Goal: Check status: Check status

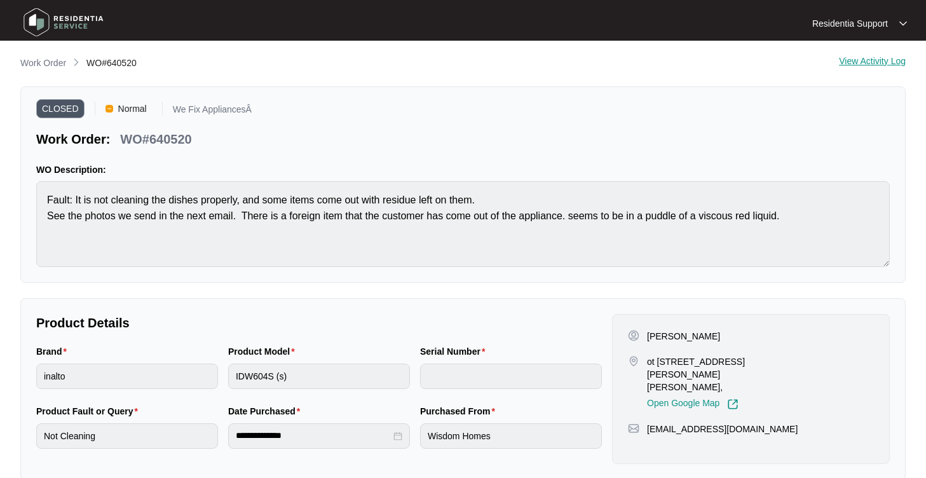
click at [437, 54] on main "**********" at bounding box center [463, 353] width 926 height 707
click at [885, 62] on div "View Activity Log" at bounding box center [872, 63] width 67 height 15
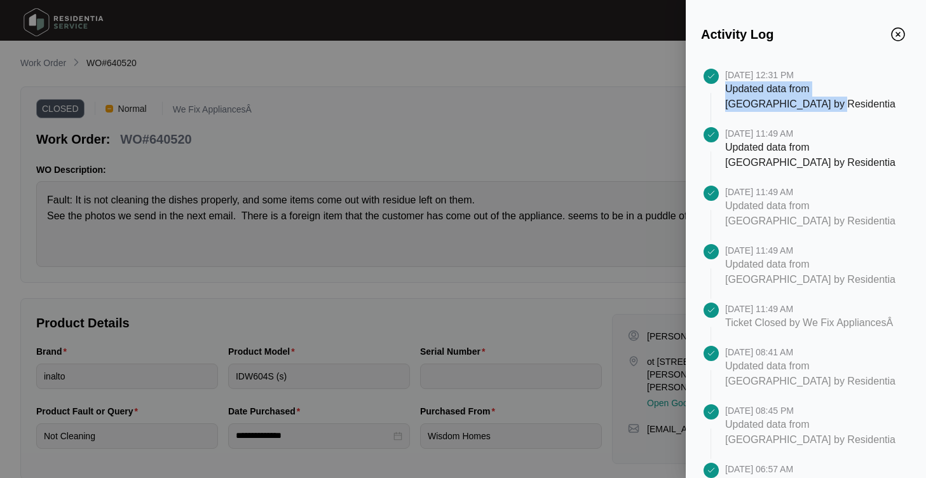
drag, startPoint x: 727, startPoint y: 91, endPoint x: 810, endPoint y: 107, distance: 85.4
click at [810, 107] on p "Updated data from [GEOGRAPHIC_DATA] by Residentia" at bounding box center [812, 96] width 175 height 31
click at [699, 109] on div "[DATE] 12:31 PM Updated data from Zendesk by Residentia [DATE] 11:49 AM Updated…" at bounding box center [806, 265] width 240 height 425
drag, startPoint x: 725, startPoint y: 325, endPoint x: 834, endPoint y: 323, distance: 109.3
click at [834, 324] on p "Ticket Closed by We Fix AppliancesÂ" at bounding box center [809, 322] width 168 height 15
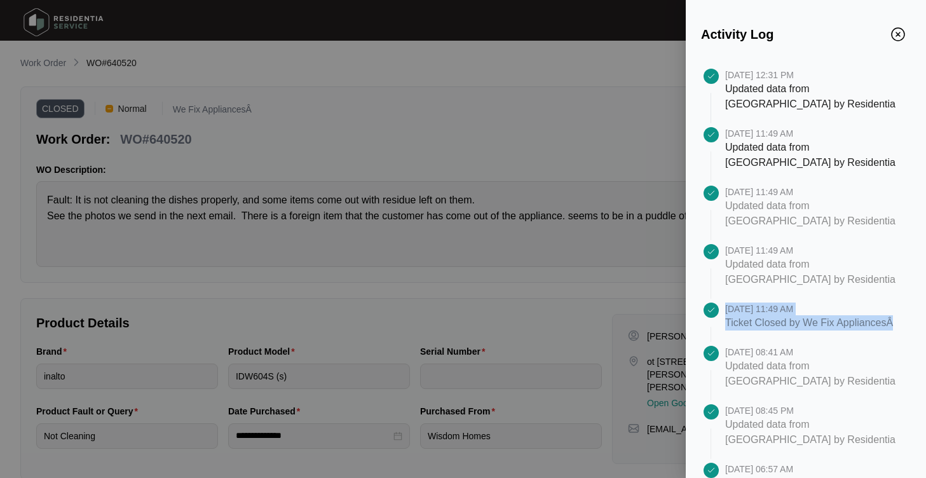
drag, startPoint x: 723, startPoint y: 323, endPoint x: 837, endPoint y: 338, distance: 115.4
click at [837, 339] on div "[DATE] 11:49 AM Ticket Closed by We Fix AppliancesÂ" at bounding box center [806, 324] width 210 height 43
click at [809, 331] on p "Ticket Closed by We Fix AppliancesÂ" at bounding box center [809, 322] width 168 height 15
click at [902, 36] on img "Close" at bounding box center [898, 34] width 14 height 14
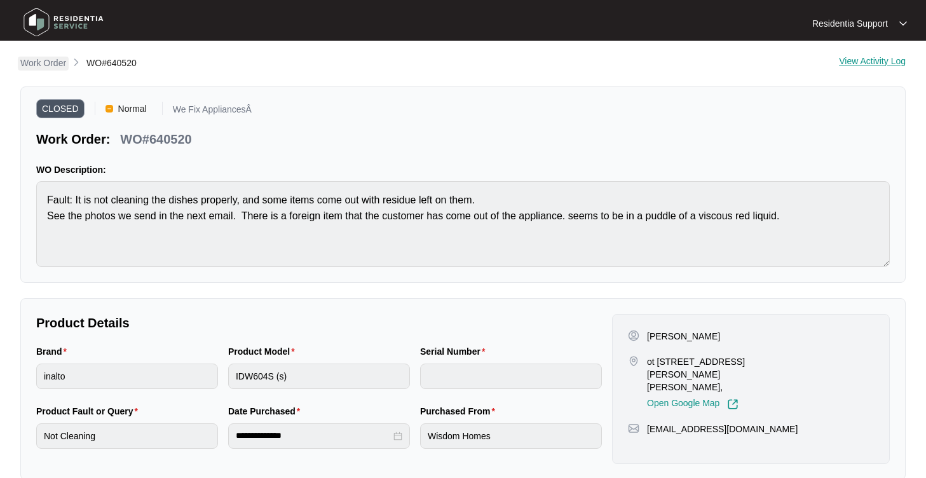
click at [51, 66] on p "Work Order" at bounding box center [43, 63] width 46 height 13
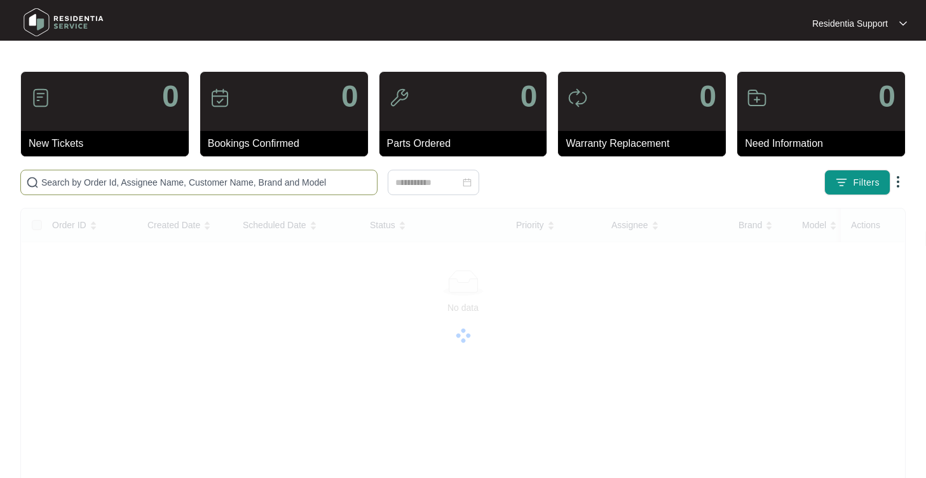
click at [115, 184] on input "text" at bounding box center [206, 182] width 331 height 14
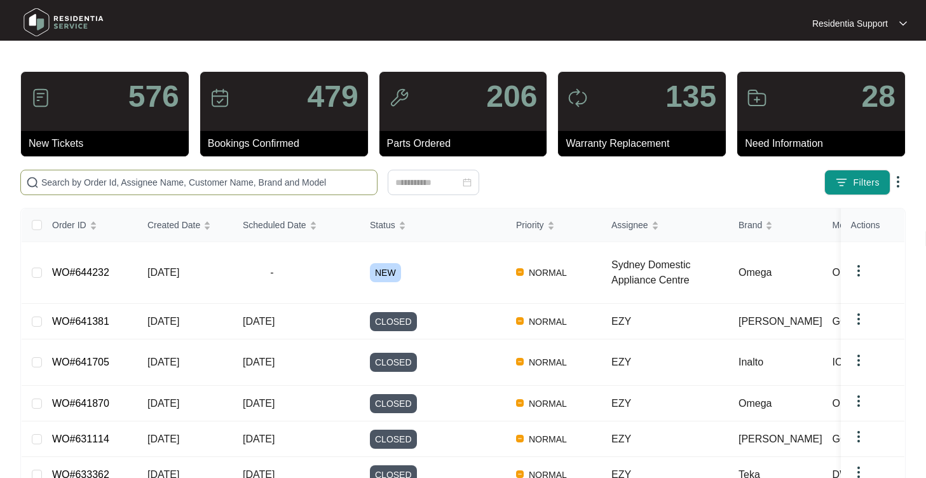
paste input "633770"
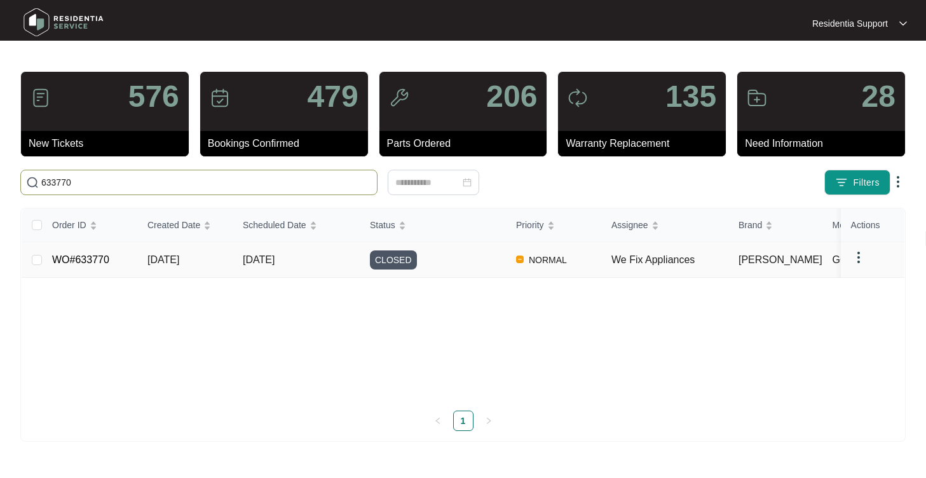
type input "633770"
click at [89, 264] on link "WO#633770" at bounding box center [80, 259] width 57 height 11
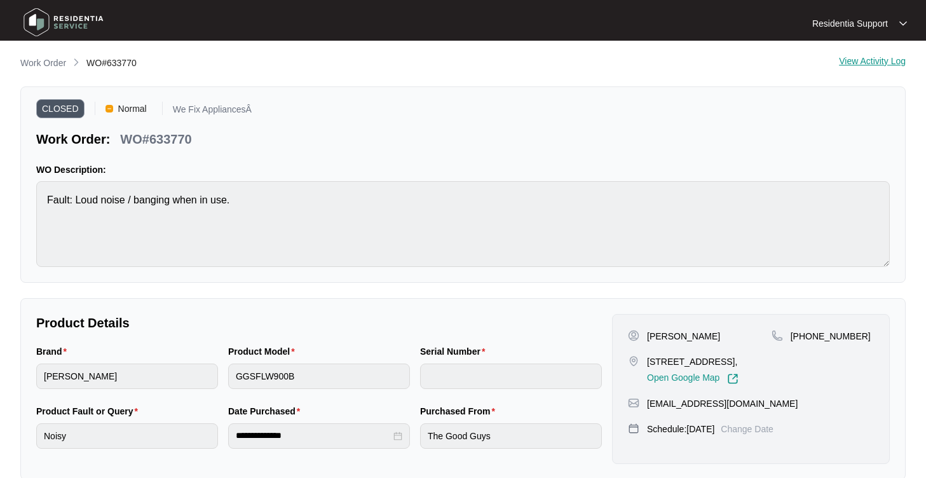
click at [879, 59] on div "View Activity Log" at bounding box center [872, 63] width 67 height 15
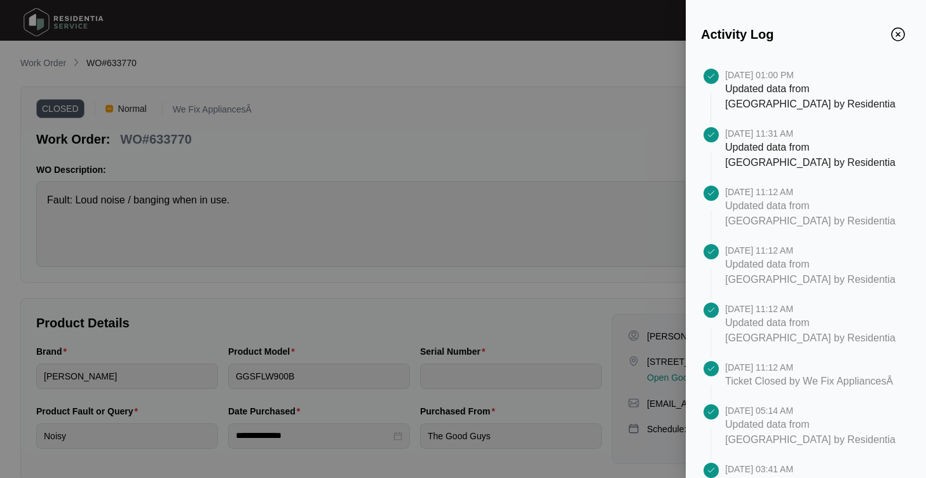
drag, startPoint x: 725, startPoint y: 382, endPoint x: 834, endPoint y: 411, distance: 113.0
click at [834, 404] on div "[DATE] 11:12 AM Ticket Closed by We Fix AppliancesÂ" at bounding box center [818, 382] width 186 height 43
drag, startPoint x: 812, startPoint y: 397, endPoint x: 719, endPoint y: 380, distance: 95.0
click at [719, 380] on div "[DATE] 11:12 AM Ticket Closed by We Fix AppliancesÂ" at bounding box center [806, 382] width 210 height 43
click at [804, 389] on p "Ticket Closed by We Fix AppliancesÂ" at bounding box center [809, 381] width 168 height 15
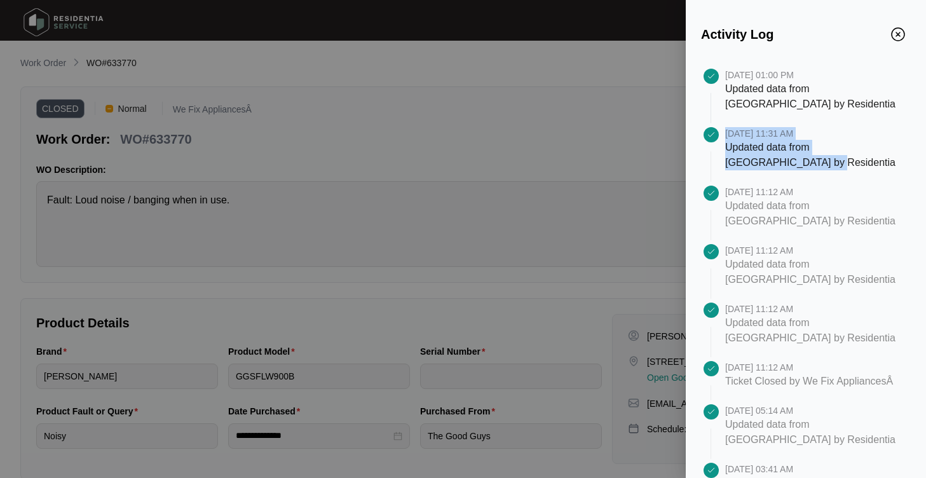
drag, startPoint x: 724, startPoint y: 149, endPoint x: 816, endPoint y: 169, distance: 94.4
click at [816, 169] on div "[DATE] 11:31 AM Updated data from Zendesk by Residentia" at bounding box center [806, 156] width 210 height 58
click at [846, 158] on p "Updated data from [GEOGRAPHIC_DATA] by Residentia" at bounding box center [812, 155] width 175 height 31
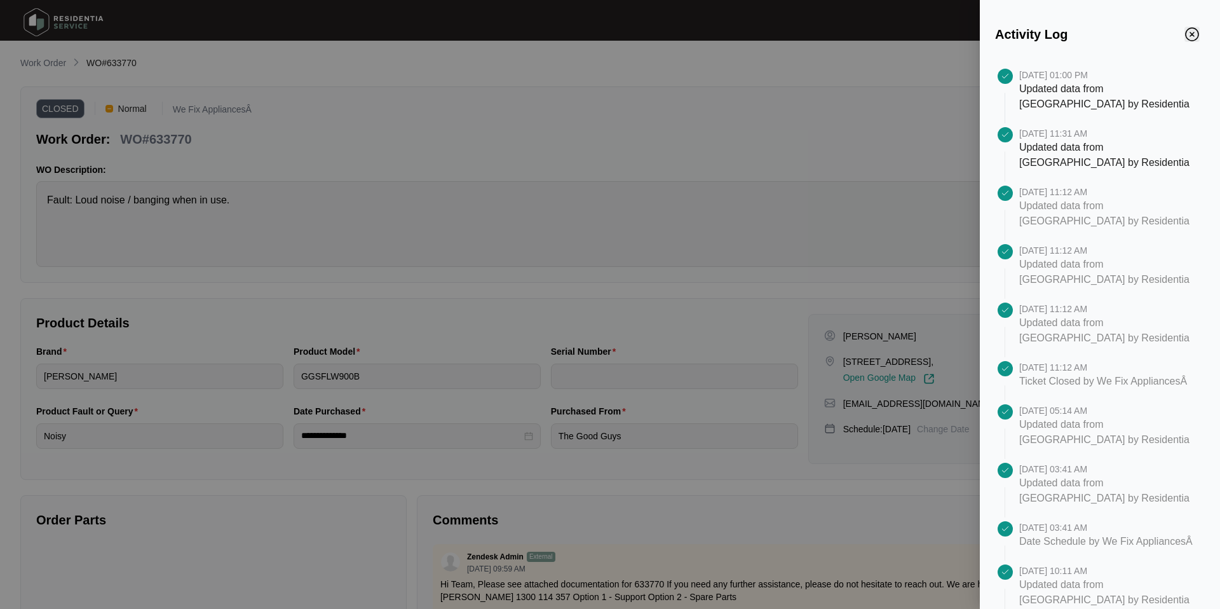
click at [925, 36] on img "Close" at bounding box center [1192, 34] width 14 height 14
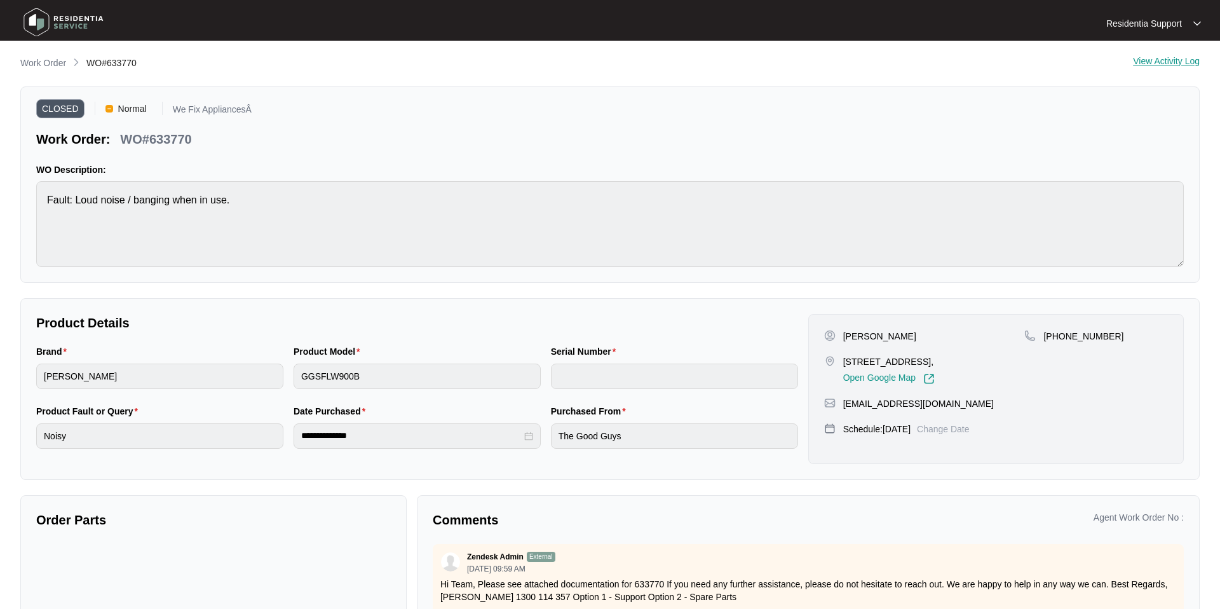
click at [763, 328] on p "Product Details" at bounding box center [417, 323] width 762 height 18
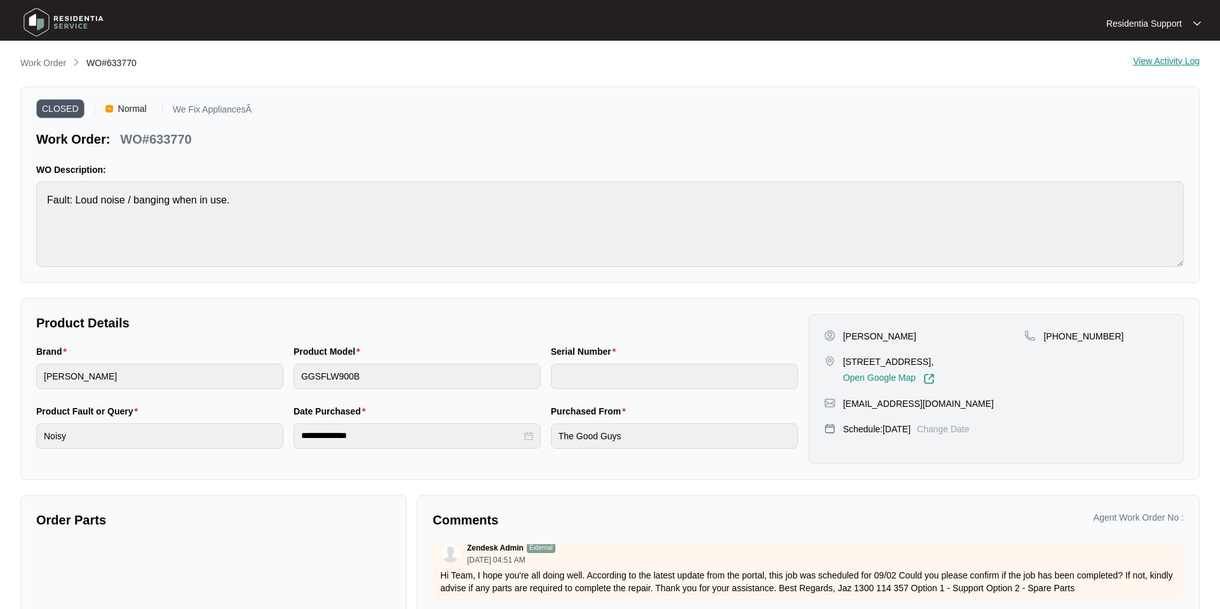
click at [925, 73] on div "**********" at bounding box center [610, 371] width 1180 height 631
click at [925, 61] on div "View Activity Log" at bounding box center [1166, 63] width 67 height 15
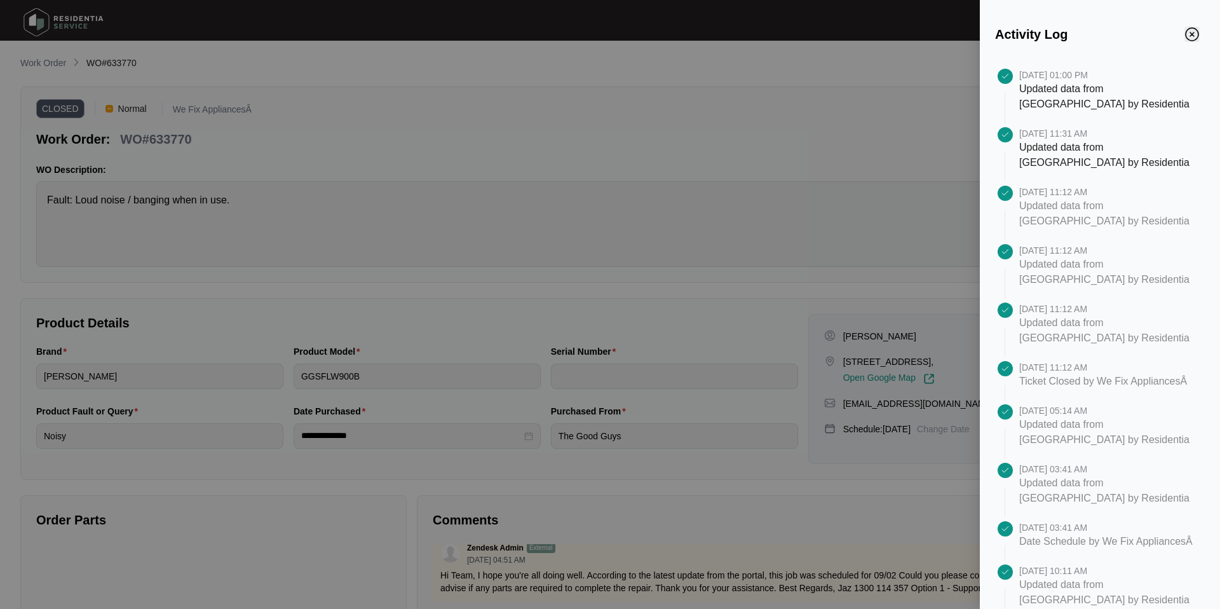
click at [925, 34] on img "Close" at bounding box center [1192, 34] width 14 height 14
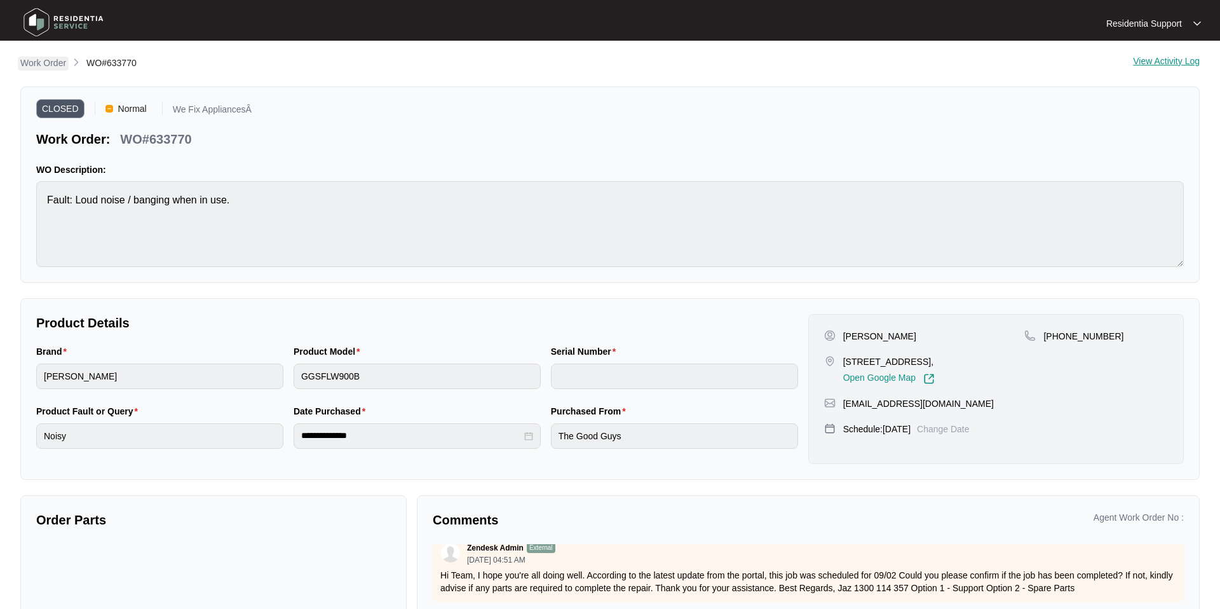
click at [50, 61] on p "Work Order" at bounding box center [43, 63] width 46 height 13
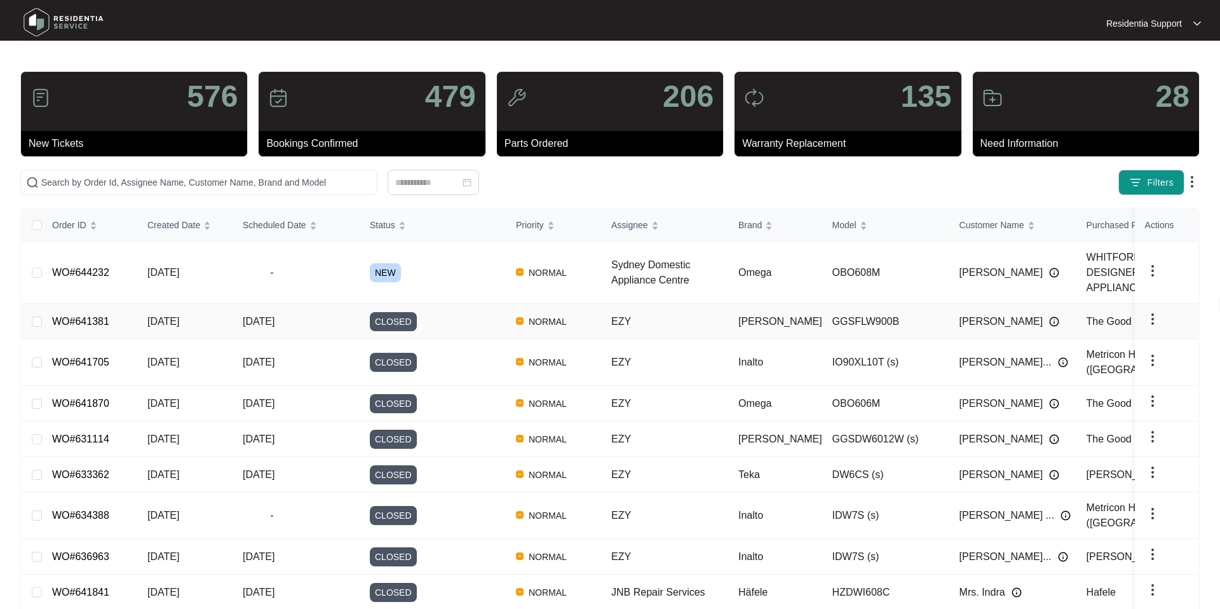
click at [72, 316] on link "WO#641381" at bounding box center [80, 321] width 57 height 11
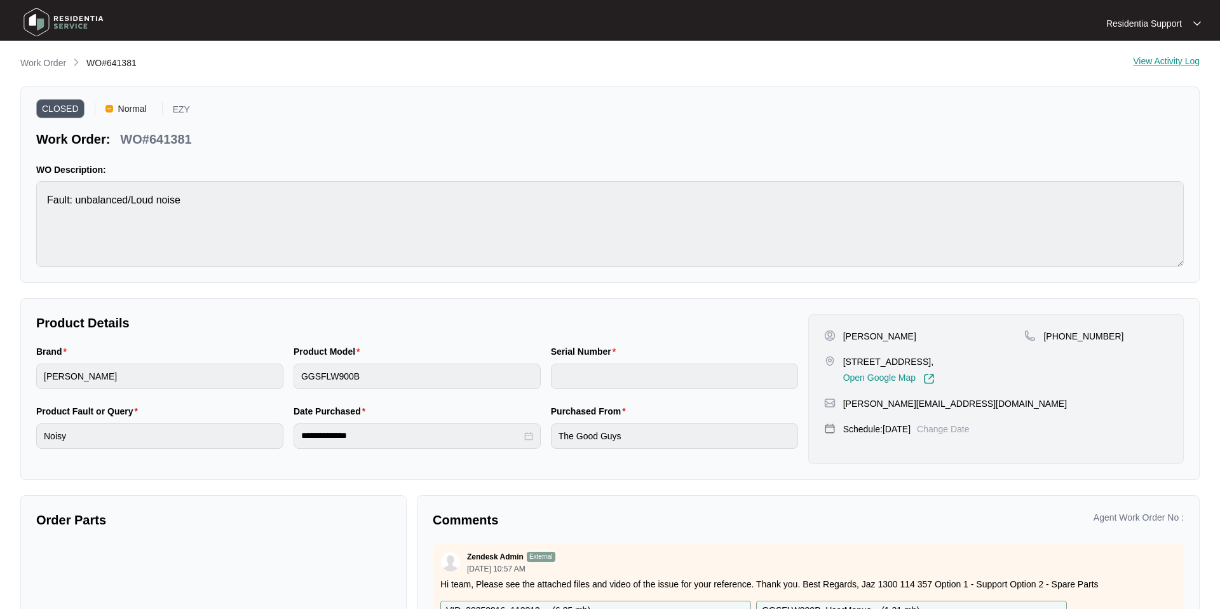
click at [925, 62] on div "View Activity Log" at bounding box center [1166, 63] width 67 height 15
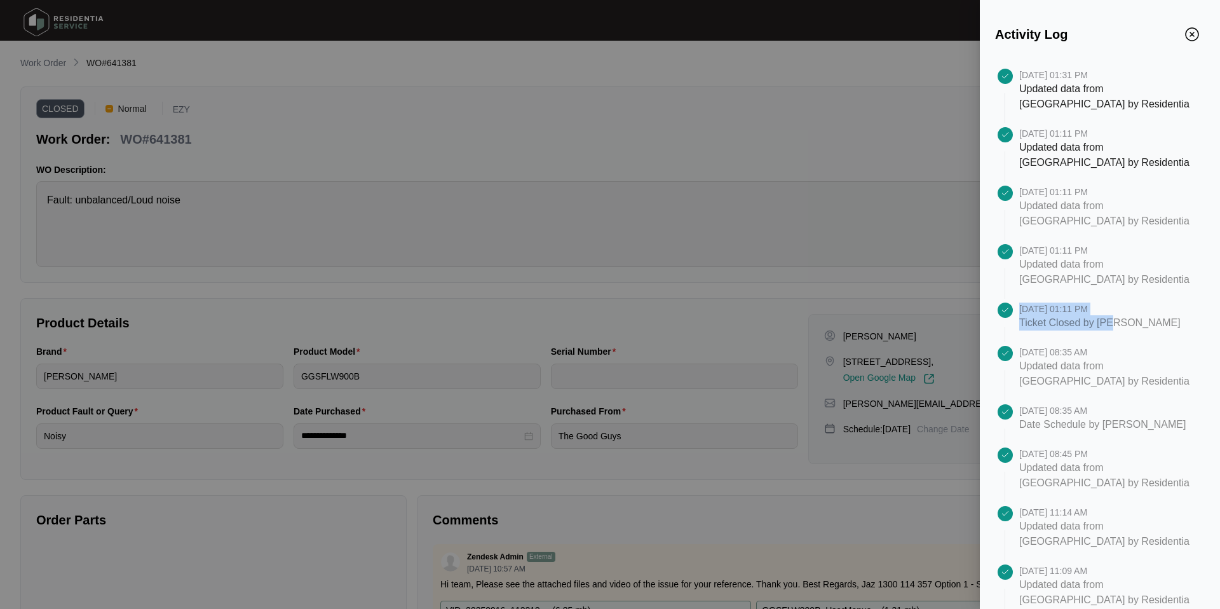
drag, startPoint x: 1017, startPoint y: 324, endPoint x: 1157, endPoint y: 327, distance: 139.9
click at [925, 327] on div "[DATE] 01:11 PM Ticket Closed by [PERSON_NAME]" at bounding box center [1100, 324] width 210 height 43
click at [925, 320] on div "[DATE] 01:11 PM Ticket Closed by [PERSON_NAME]" at bounding box center [1113, 324] width 186 height 43
drag, startPoint x: 1020, startPoint y: 264, endPoint x: 1112, endPoint y: 267, distance: 92.2
click at [925, 267] on p "Updated data from [GEOGRAPHIC_DATA] by Residentia" at bounding box center [1107, 272] width 175 height 31
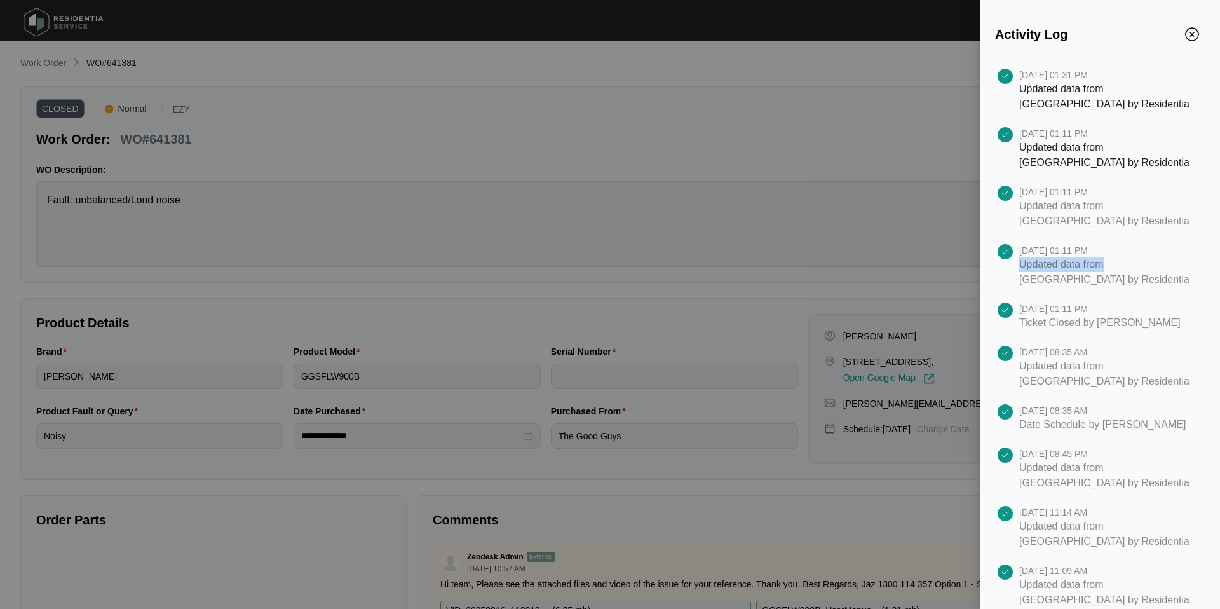
copy p "Updated data from"
click at [925, 287] on div at bounding box center [1113, 291] width 186 height 8
drag, startPoint x: 1086, startPoint y: 282, endPoint x: 1070, endPoint y: 282, distance: 15.9
click at [925, 282] on p "Updated data from [GEOGRAPHIC_DATA] by Residentia" at bounding box center [1107, 272] width 175 height 31
drag, startPoint x: 1022, startPoint y: 263, endPoint x: 1154, endPoint y: 265, distance: 132.2
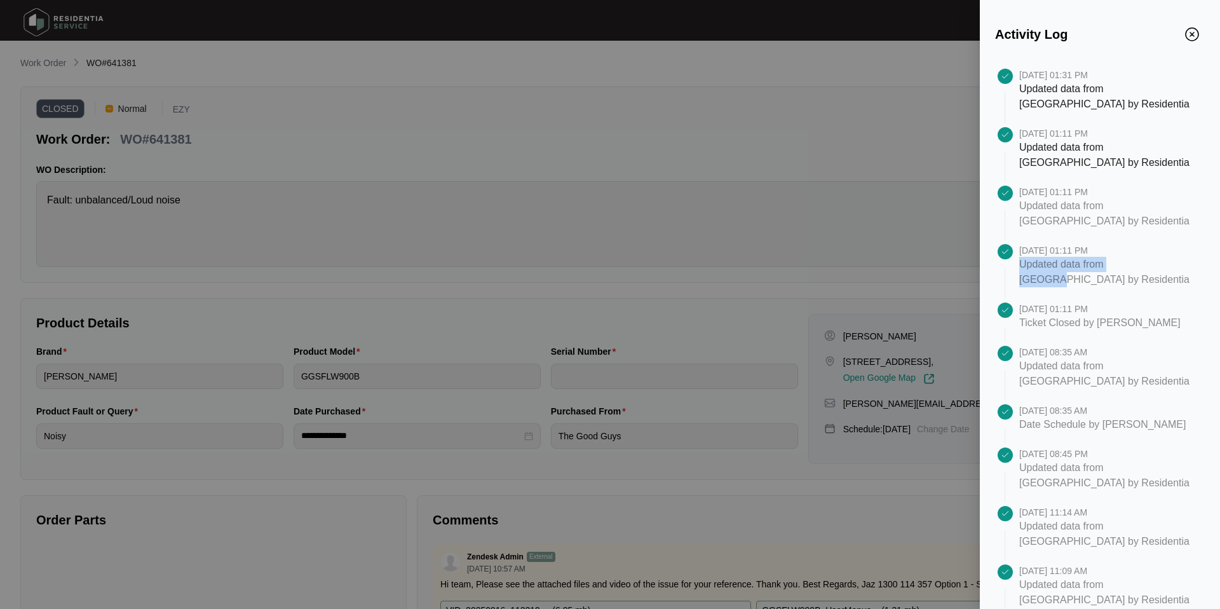
click at [925, 265] on p "Updated data from [GEOGRAPHIC_DATA] by Residentia" at bounding box center [1107, 272] width 175 height 31
copy p "Updated data from Zendesk"
click at [925, 174] on div at bounding box center [1113, 174] width 186 height 8
drag, startPoint x: 1021, startPoint y: 77, endPoint x: 1070, endPoint y: 78, distance: 49.6
click at [925, 78] on p "[DATE] 01:31 PM" at bounding box center [1107, 75] width 175 height 13
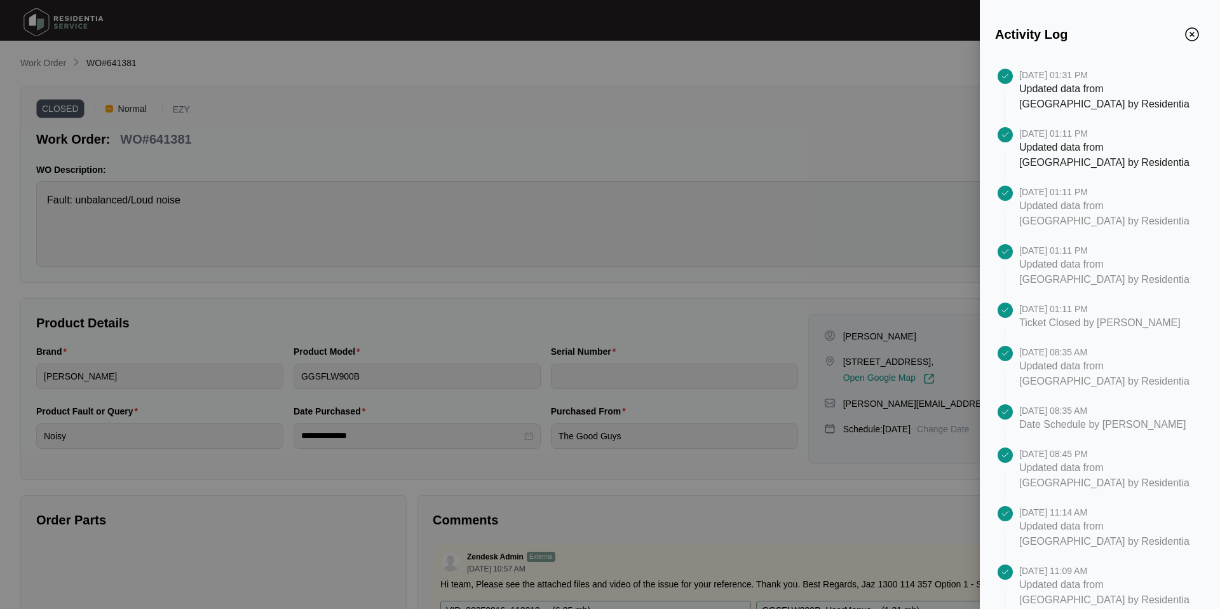
click at [350, 103] on div at bounding box center [610, 304] width 1220 height 609
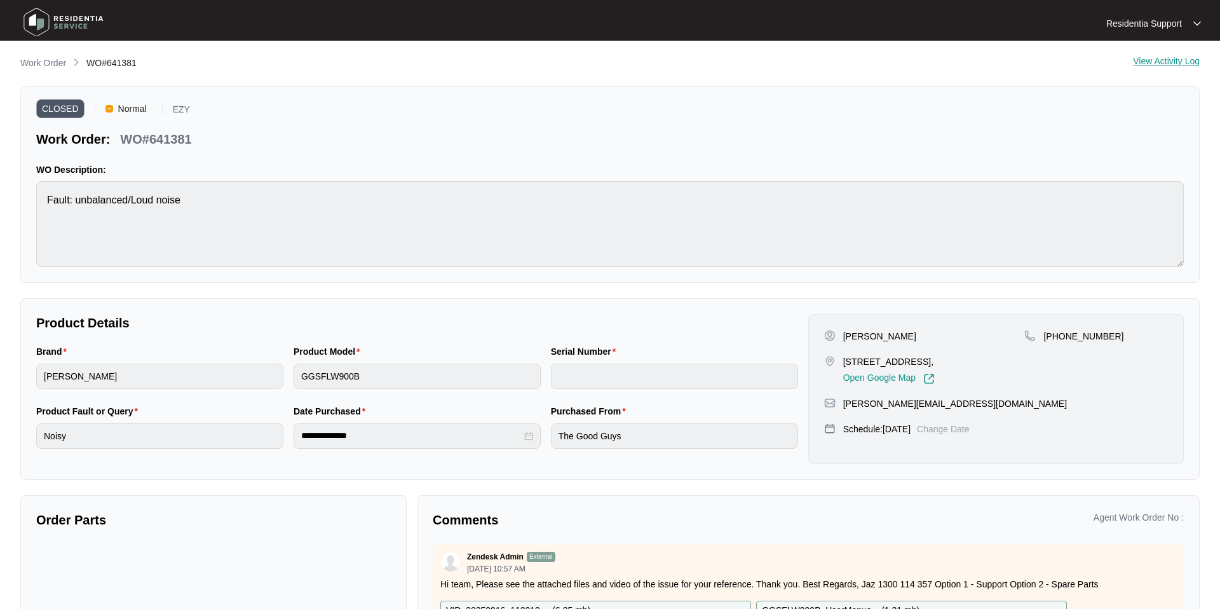
click at [167, 141] on p "WO#641381" at bounding box center [155, 139] width 71 height 18
copy p "641381"
click at [39, 66] on p "Work Order" at bounding box center [43, 63] width 46 height 13
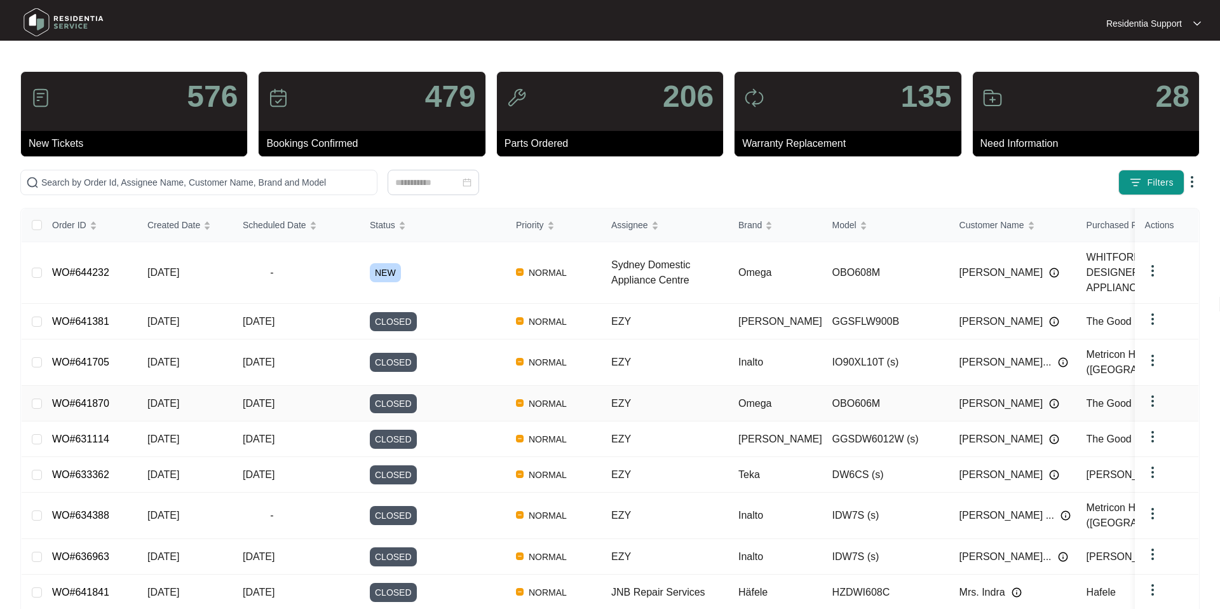
scroll to position [56, 0]
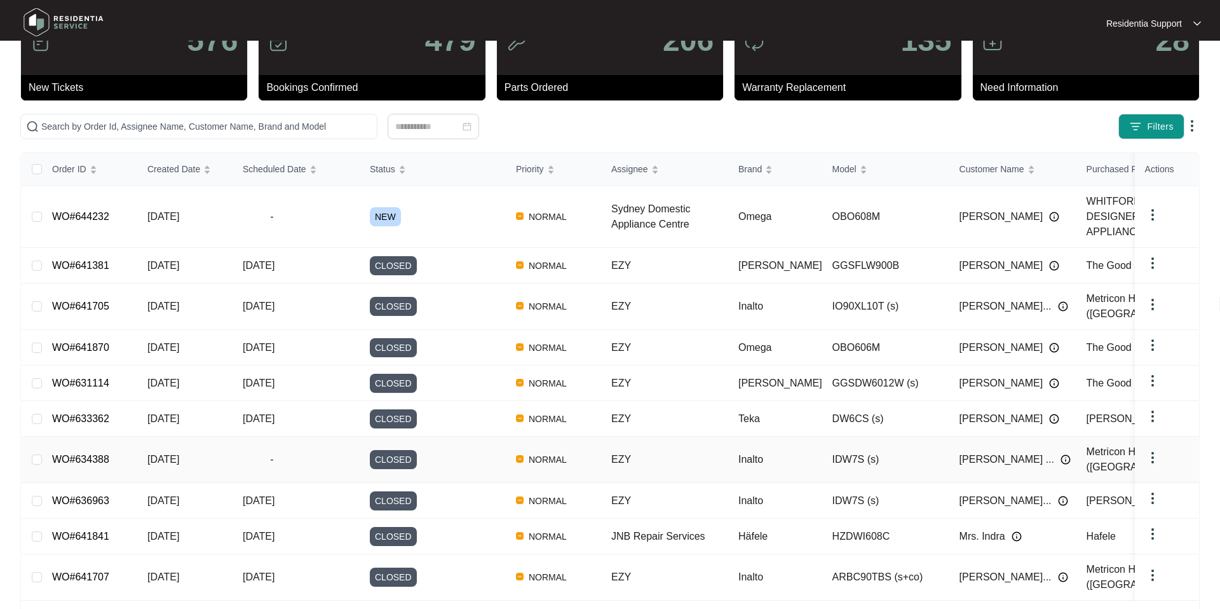
click at [98, 454] on link "WO#634388" at bounding box center [80, 459] width 57 height 11
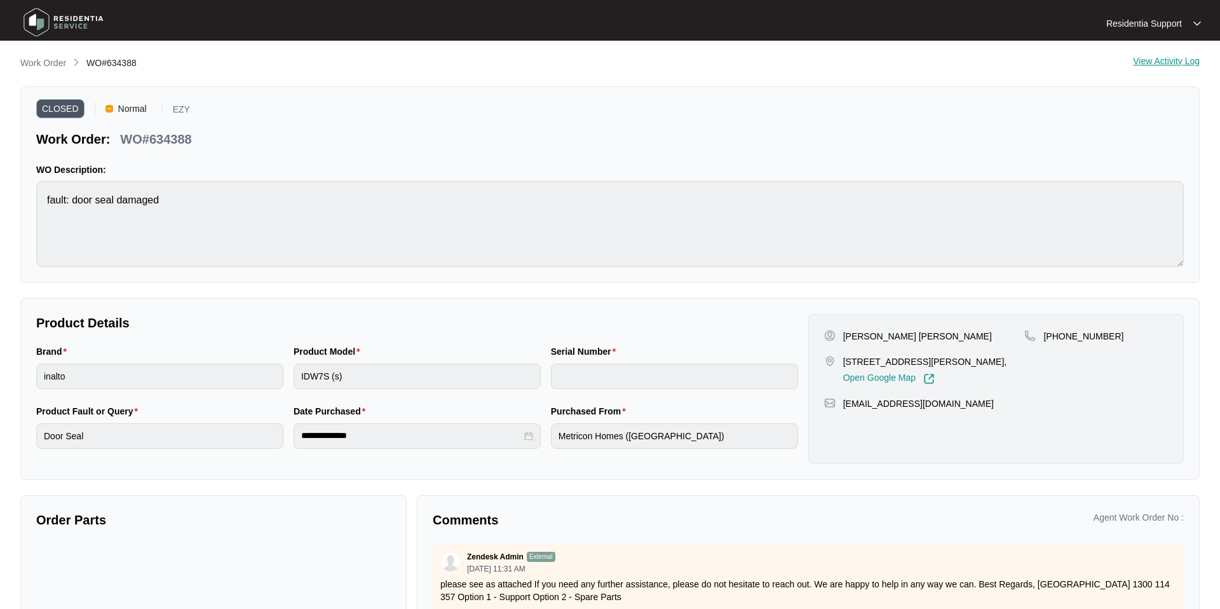
click at [925, 64] on div "View Activity Log" at bounding box center [1166, 63] width 67 height 15
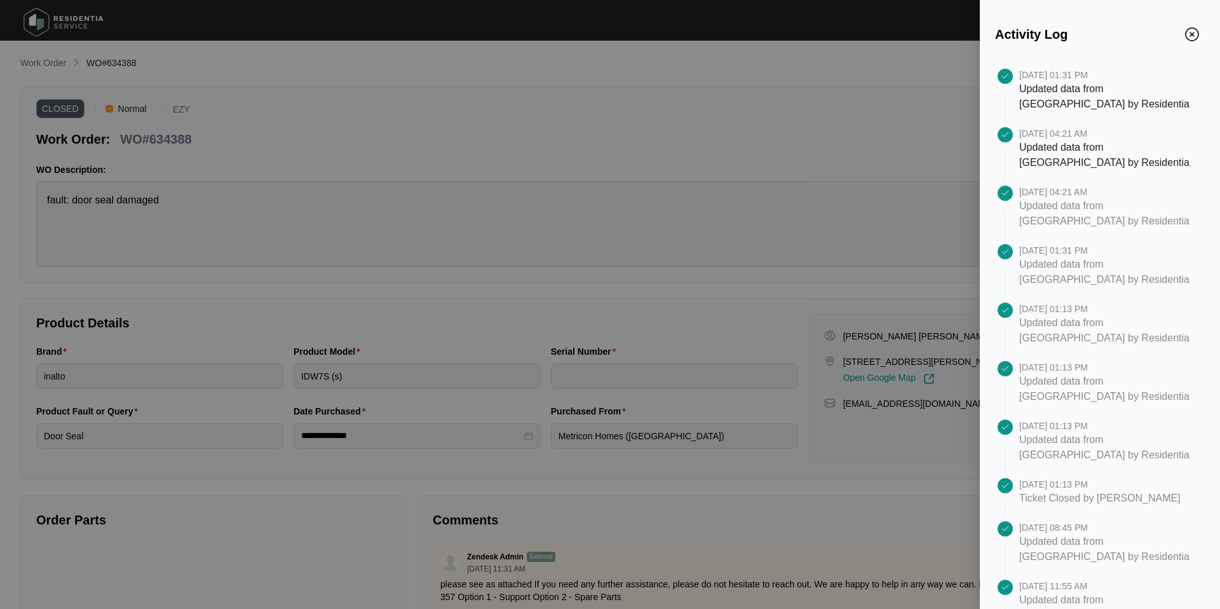
click at [925, 35] on div "Activity Log" at bounding box center [1100, 26] width 210 height 33
click at [925, 35] on img "Close" at bounding box center [1192, 34] width 14 height 14
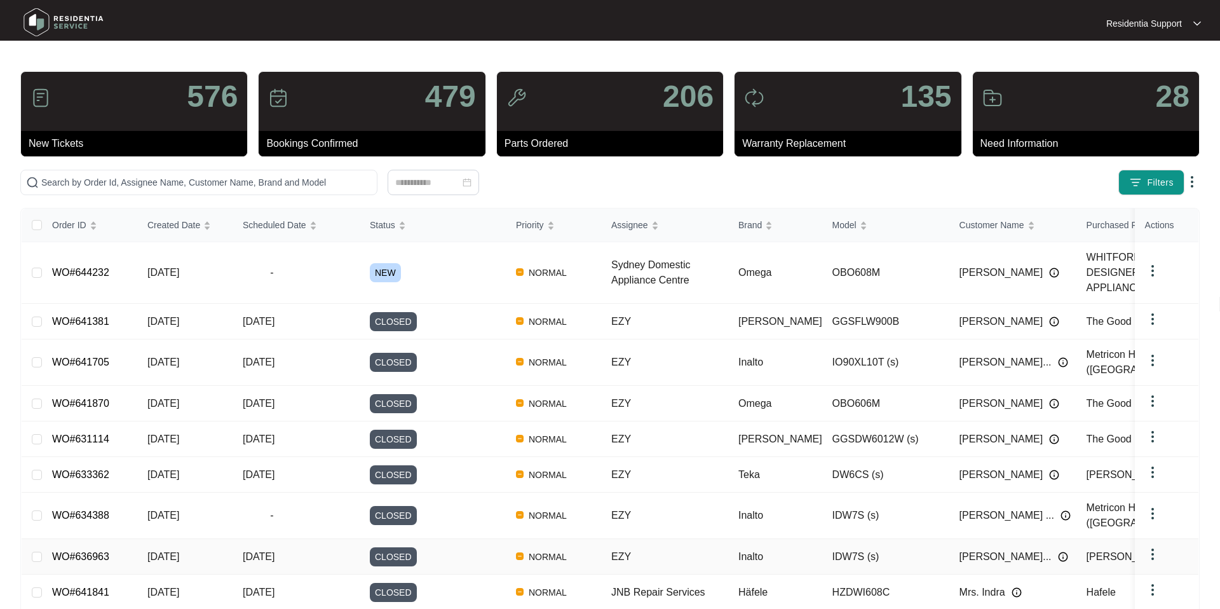
click at [156, 477] on td "[DATE]" at bounding box center [184, 557] width 95 height 36
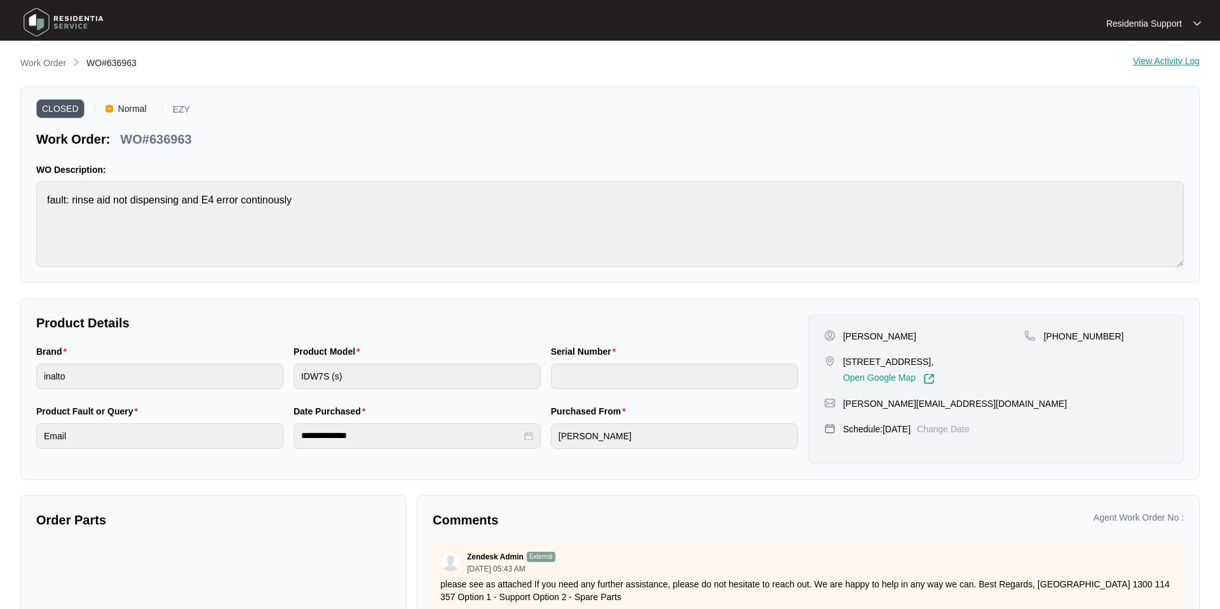
click at [925, 59] on div "View Activity Log" at bounding box center [1166, 63] width 67 height 15
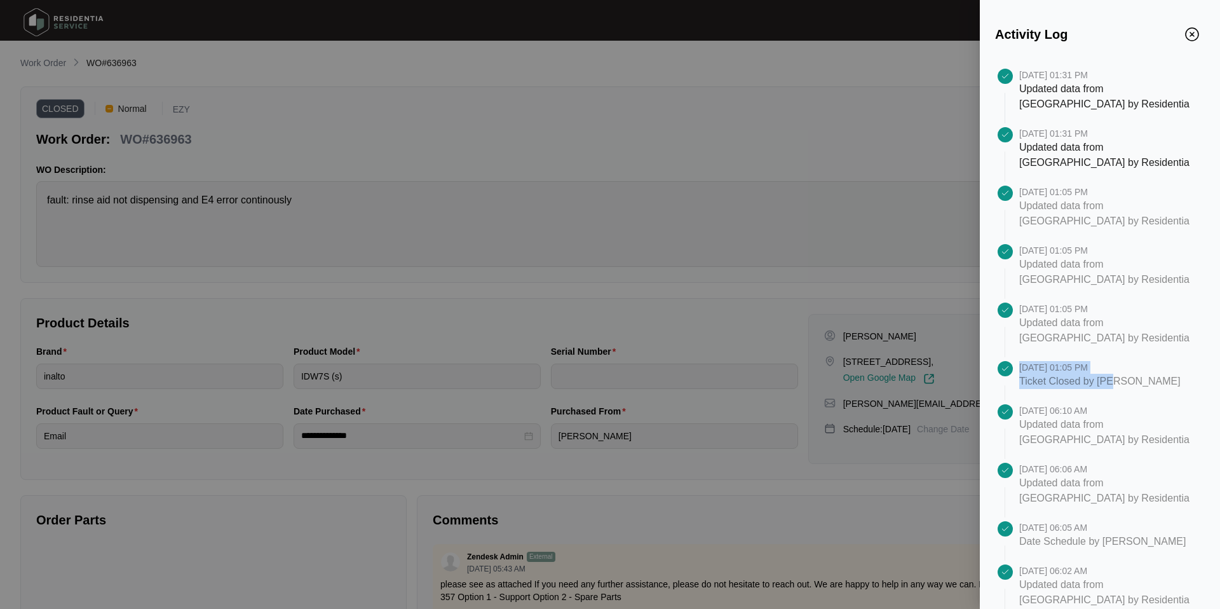
drag, startPoint x: 1016, startPoint y: 386, endPoint x: 1140, endPoint y: 374, distance: 125.1
click at [925, 374] on div "[DATE] 01:05 PM Ticket Closed by [PERSON_NAME]" at bounding box center [1100, 382] width 210 height 43
click at [925, 33] on img "Close" at bounding box center [1192, 34] width 14 height 14
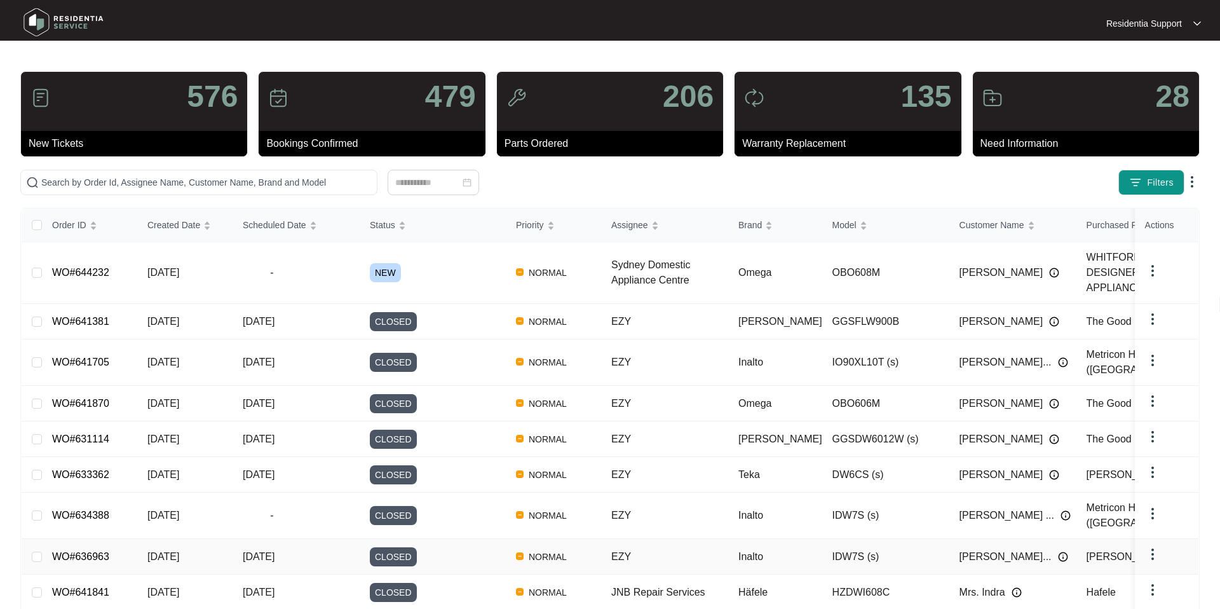
scroll to position [56, 0]
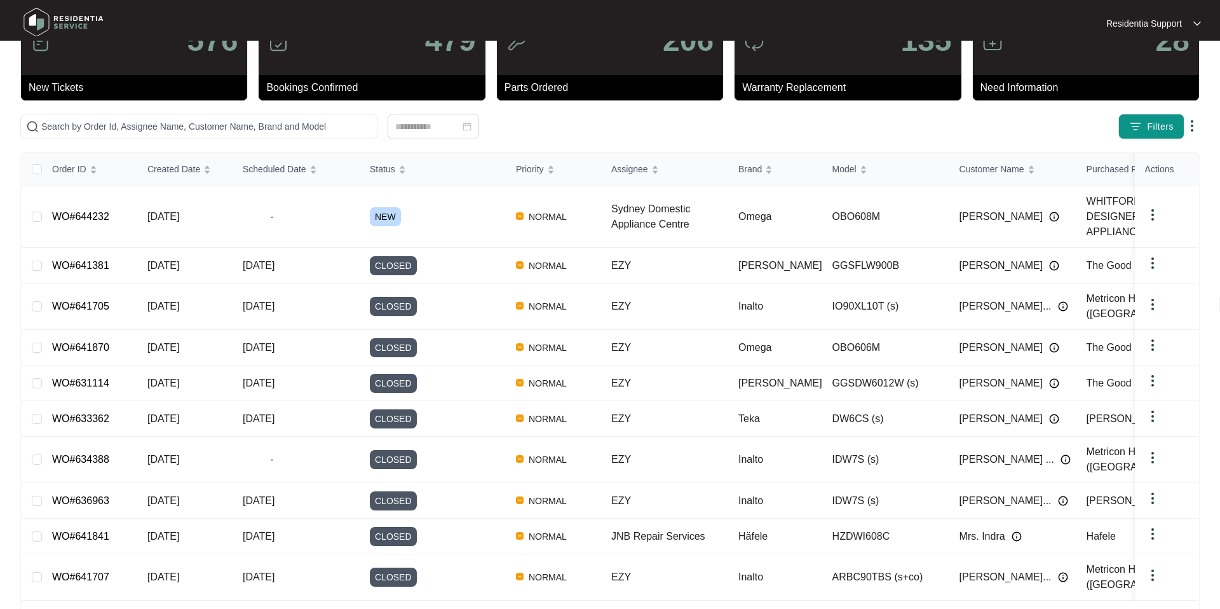
click at [635, 477] on link "5" at bounding box center [633, 620] width 19 height 19
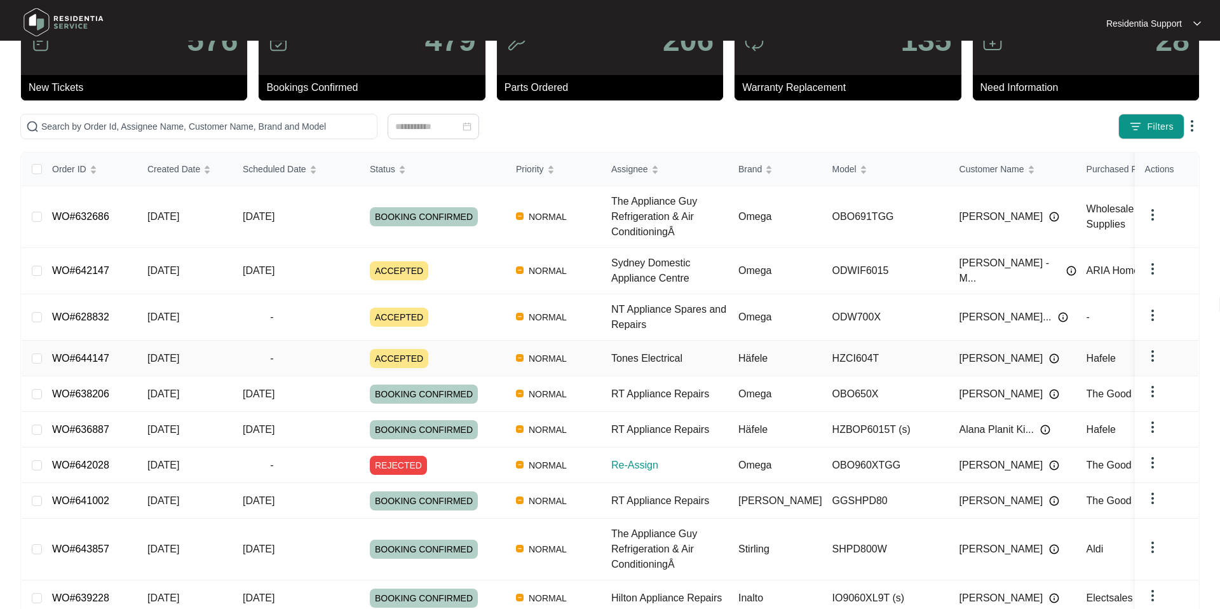
click at [83, 355] on link "WO#644147" at bounding box center [80, 358] width 57 height 11
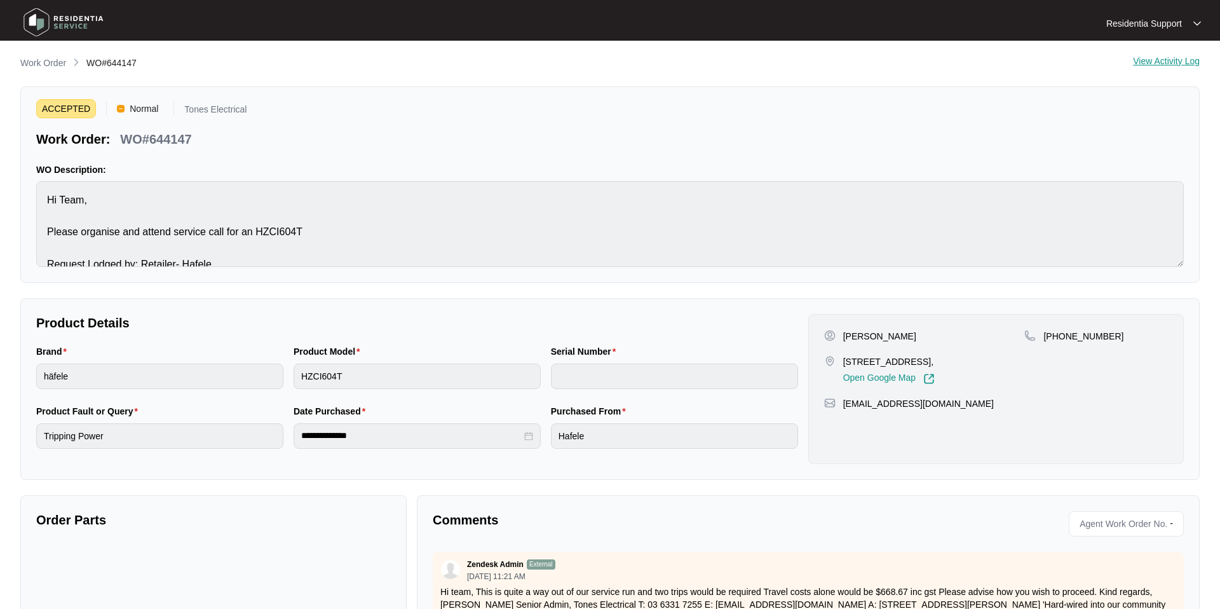
click at [925, 62] on div "View Activity Log" at bounding box center [1166, 63] width 67 height 15
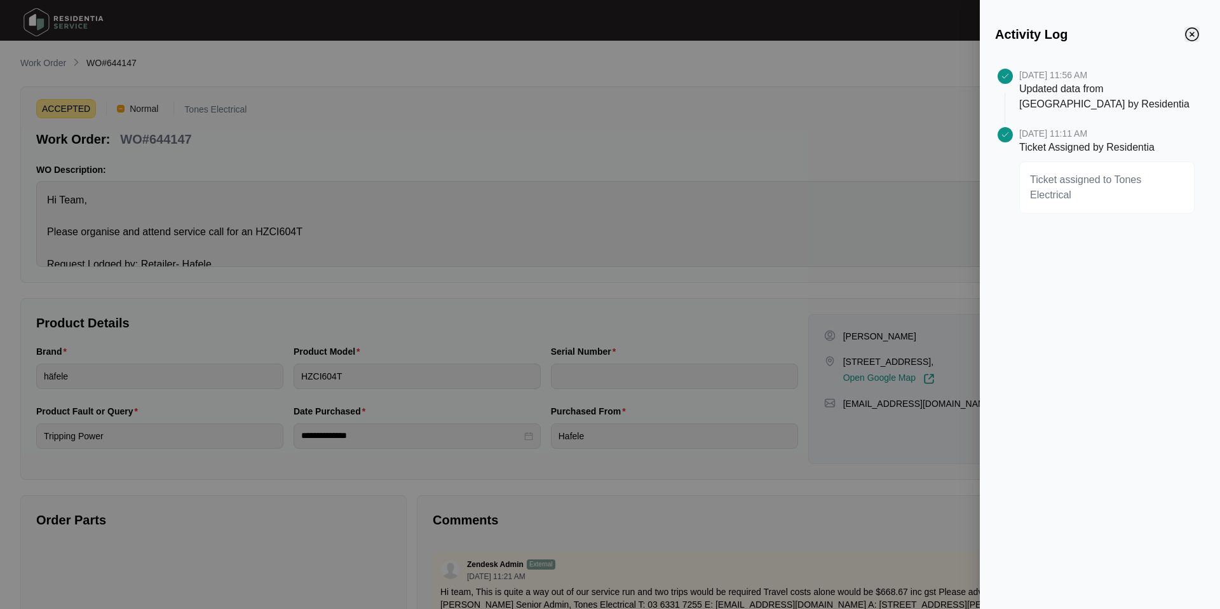
click at [925, 41] on img "Close" at bounding box center [1192, 34] width 14 height 14
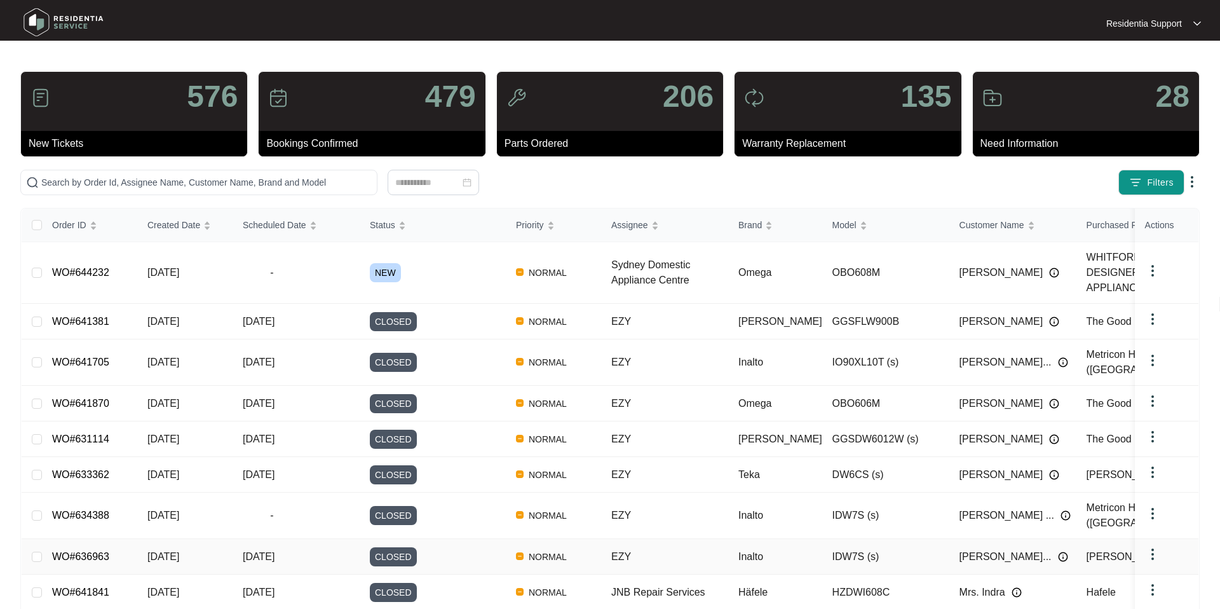
scroll to position [56, 0]
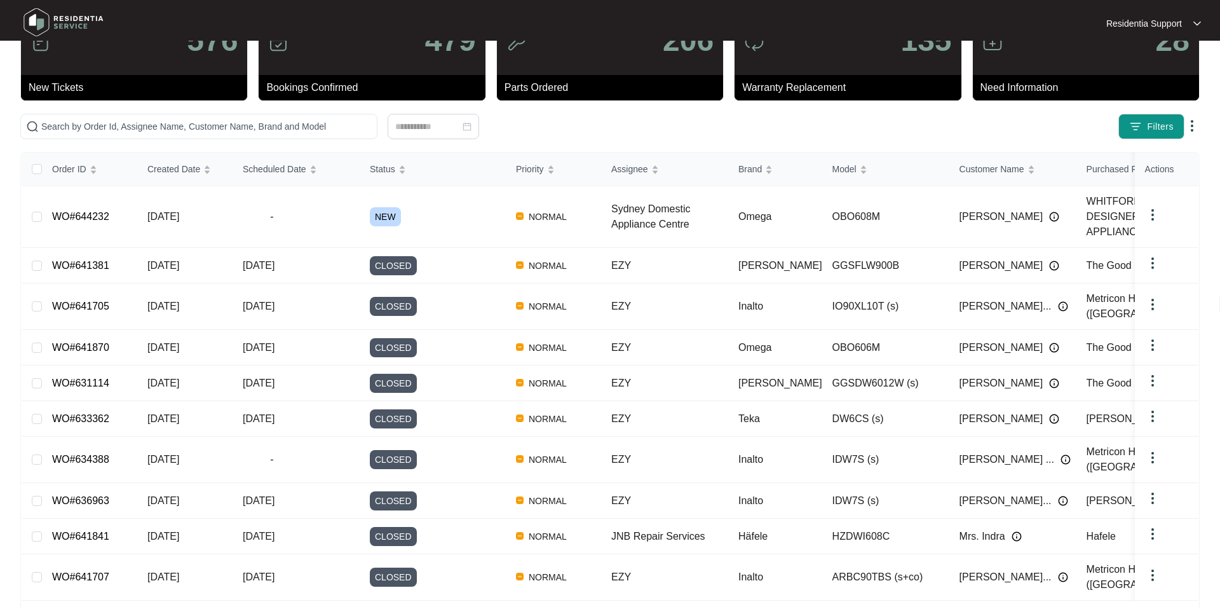
click at [585, 477] on link "3" at bounding box center [582, 620] width 19 height 19
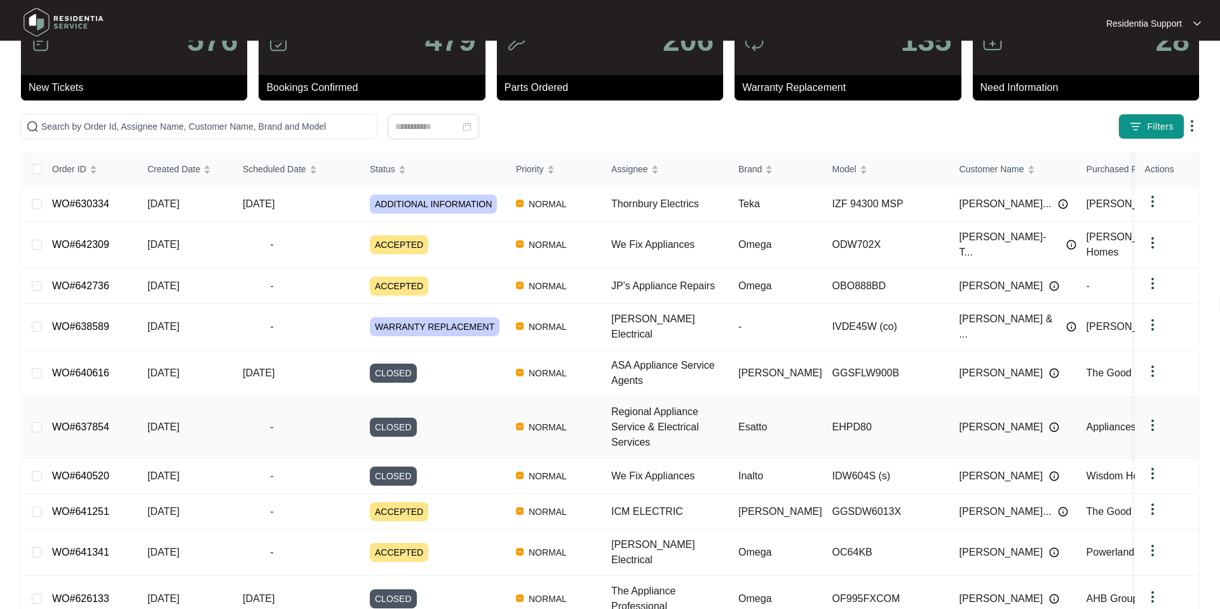
click at [217, 409] on td "[DATE]" at bounding box center [184, 428] width 95 height 62
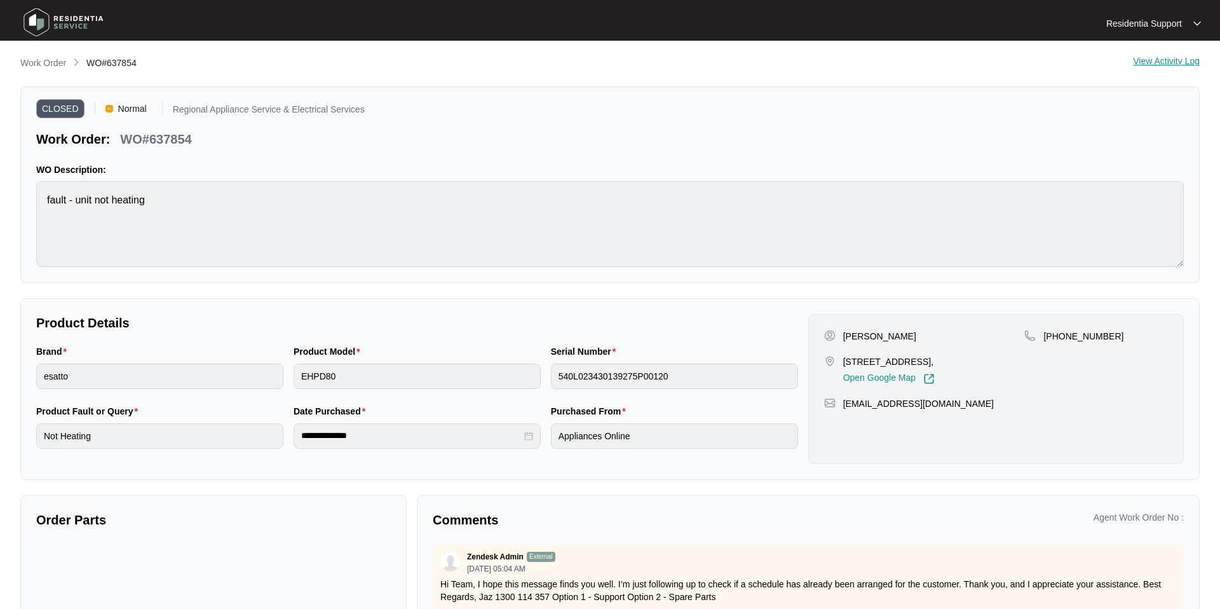
click at [925, 65] on div "View Activity Log" at bounding box center [1166, 63] width 67 height 15
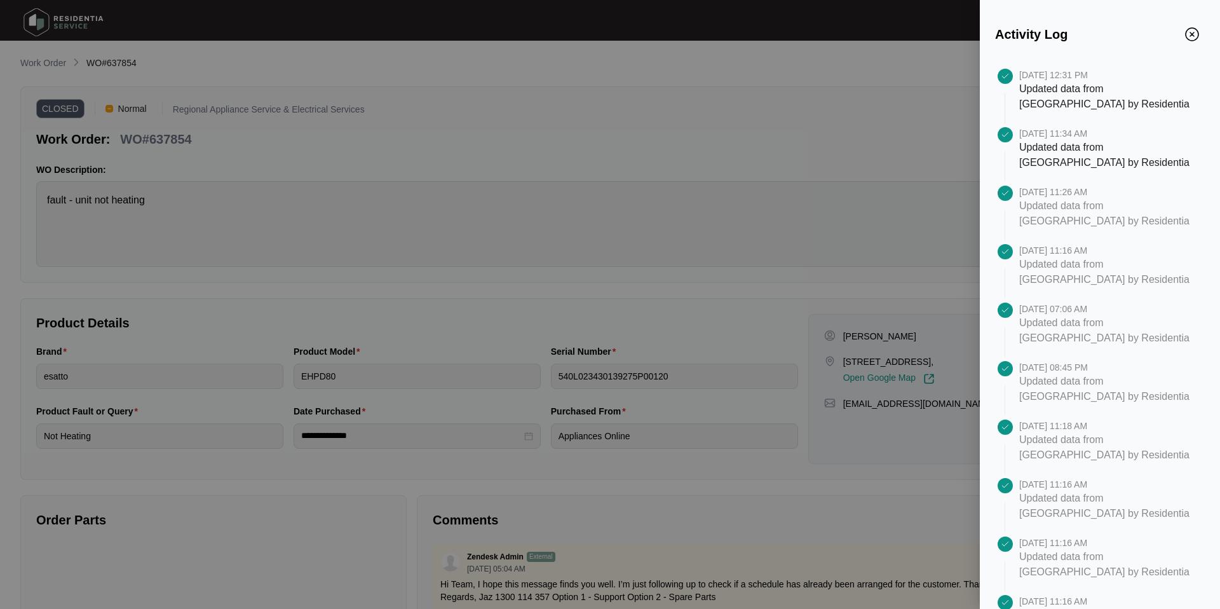
click at [580, 189] on div at bounding box center [610, 304] width 1220 height 609
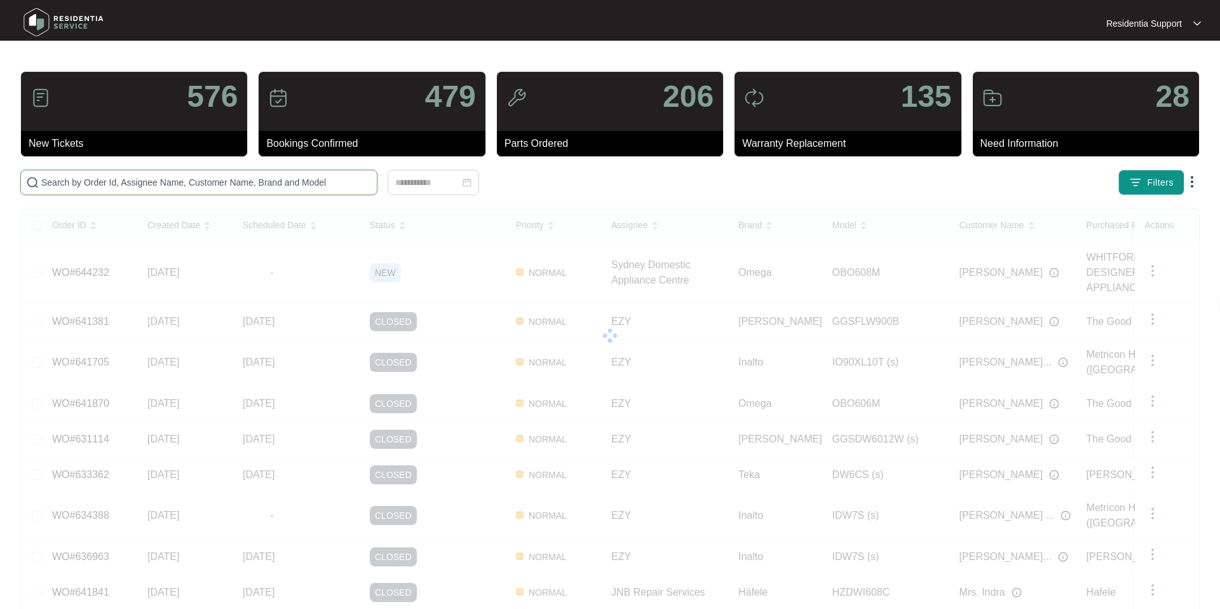
click at [219, 182] on input "text" at bounding box center [206, 182] width 331 height 14
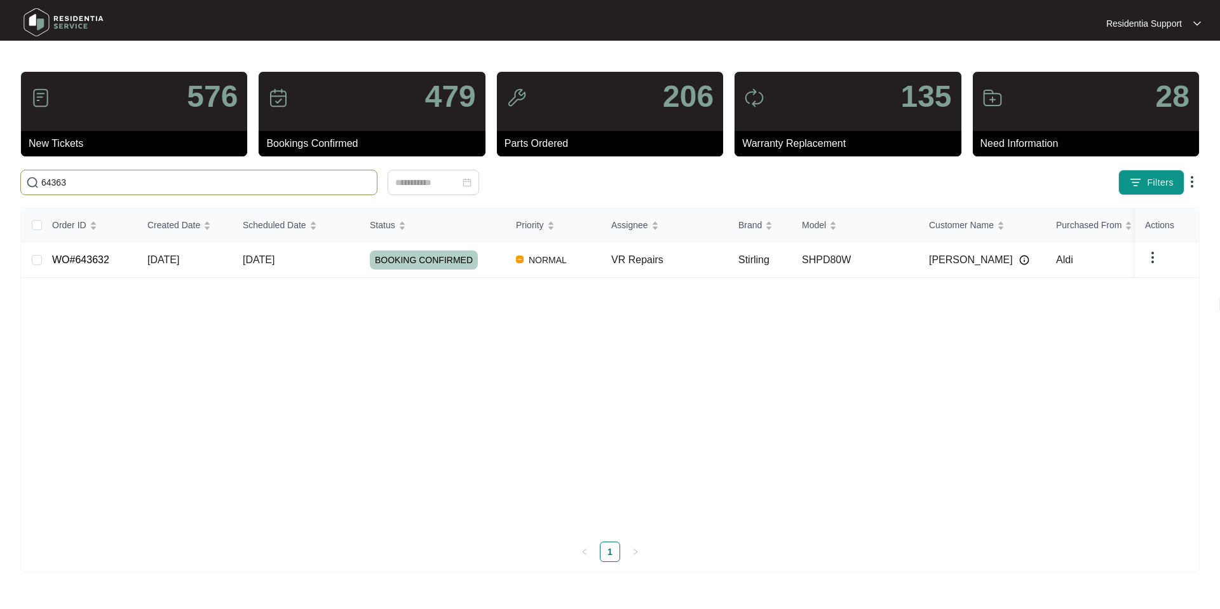
type input "64363"
